Goal: Information Seeking & Learning: Learn about a topic

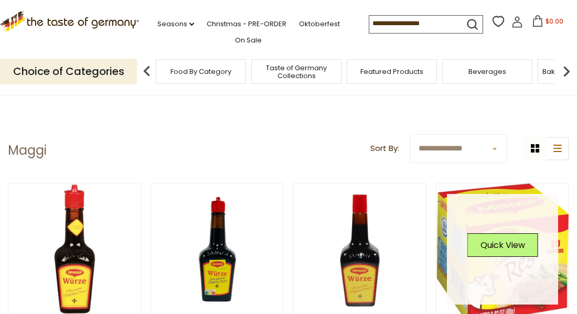
click at [528, 265] on link at bounding box center [502, 249] width 111 height 111
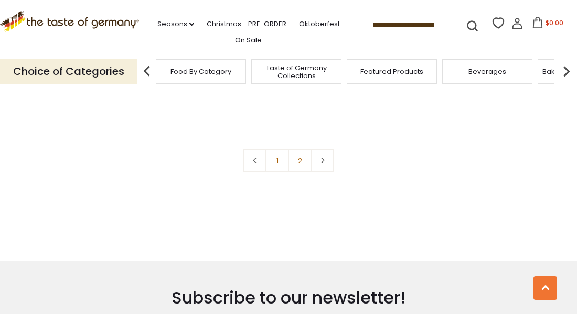
scroll to position [2224, 0]
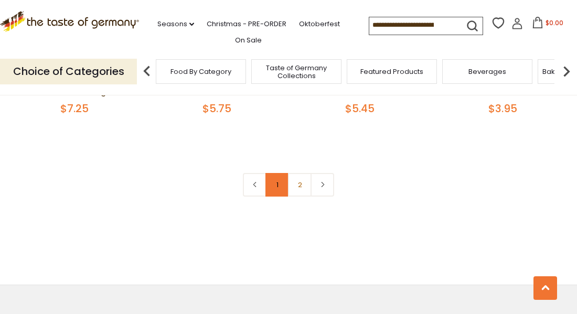
click at [273, 187] on link "1" at bounding box center [277, 185] width 24 height 24
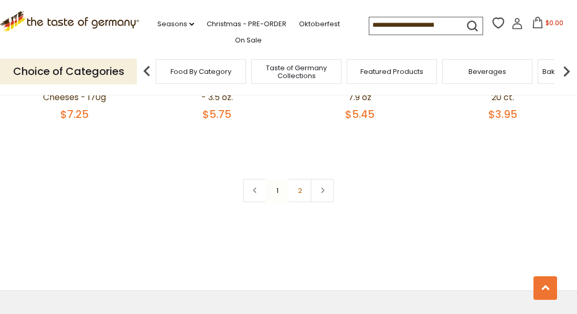
scroll to position [2287, 0]
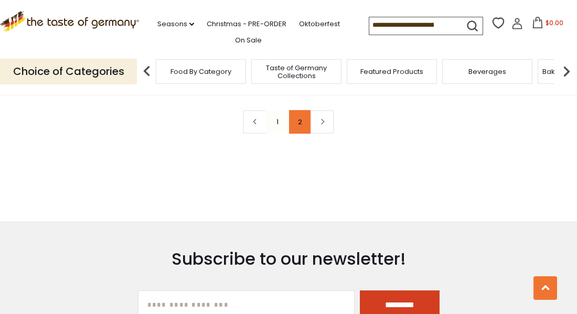
click at [298, 125] on link "2" at bounding box center [300, 122] width 24 height 24
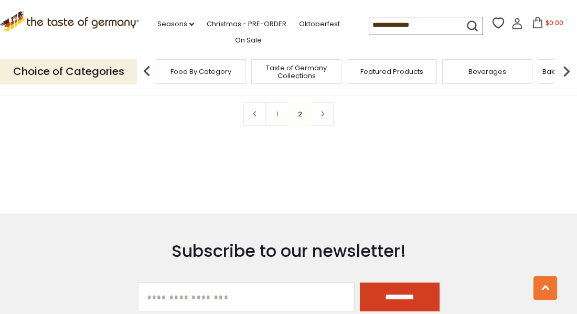
scroll to position [1070, 0]
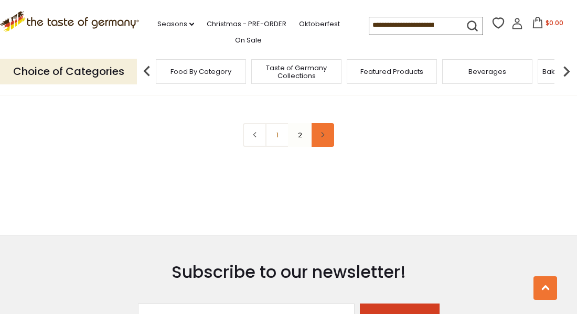
click at [324, 136] on icon at bounding box center [322, 134] width 6 height 5
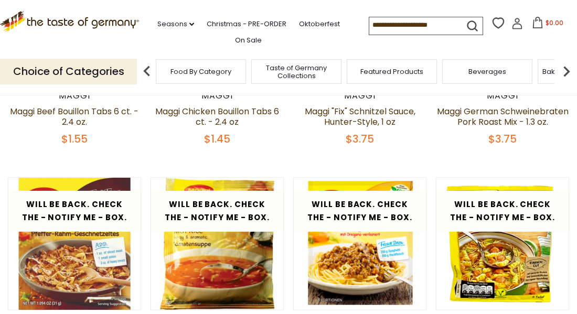
scroll to position [294, 0]
